Goal: Transaction & Acquisition: Purchase product/service

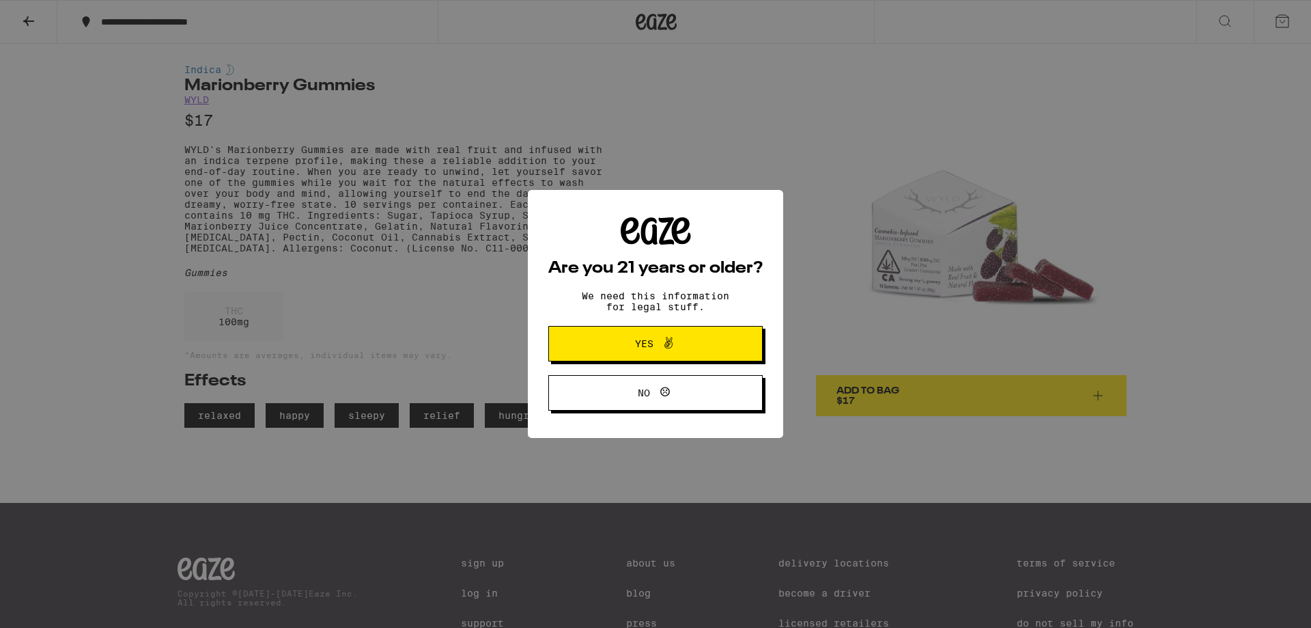
drag, startPoint x: 21, startPoint y: 21, endPoint x: 72, endPoint y: 1, distance: 54.3
click at [21, 20] on div "Are you 21 years or older? We need this information for legal stuff. Yes No" at bounding box center [655, 314] width 1311 height 628
click at [622, 335] on button "Yes" at bounding box center [655, 344] width 214 height 36
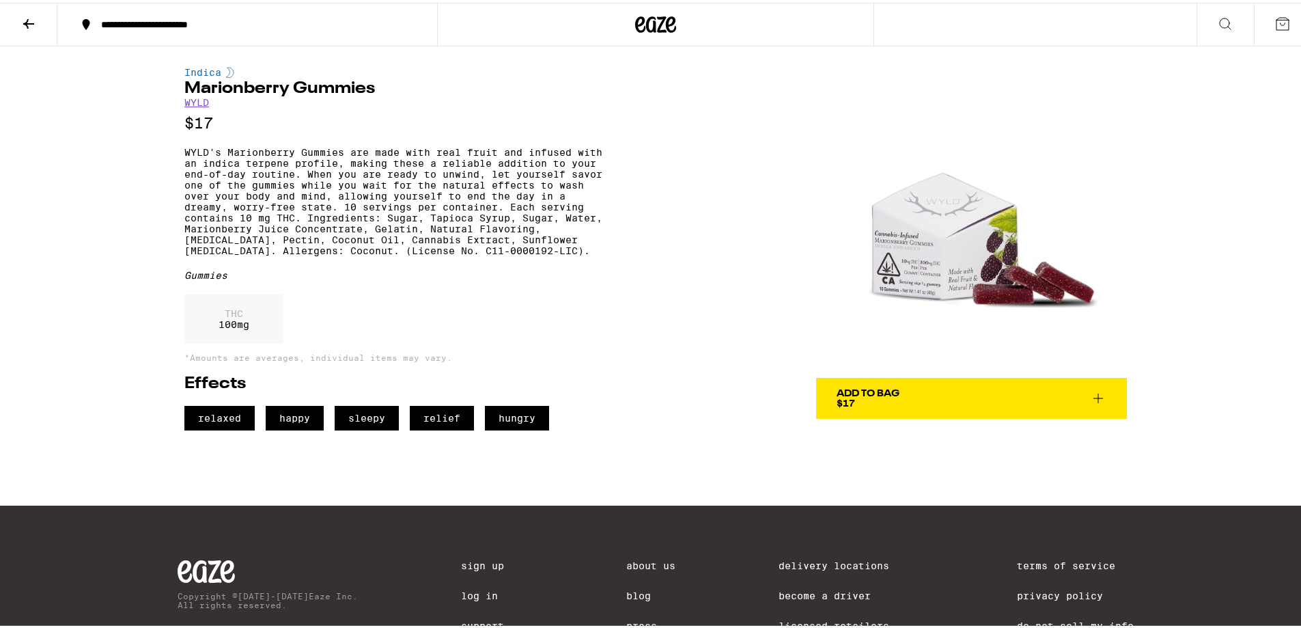
click at [30, 18] on icon at bounding box center [28, 21] width 16 height 16
